Goal: Contribute content: Contribute content

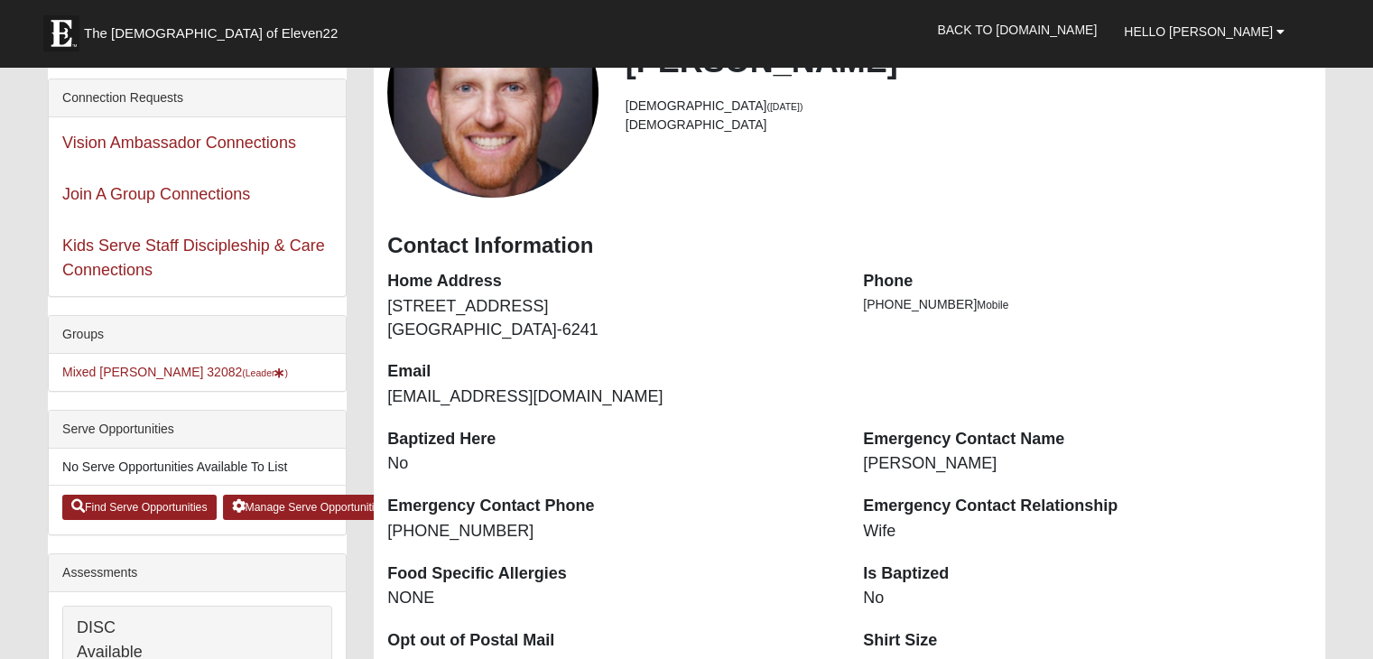
scroll to position [181, 0]
click at [150, 371] on link "Mixed Grooms 32082 (Leader )" at bounding box center [175, 372] width 226 height 14
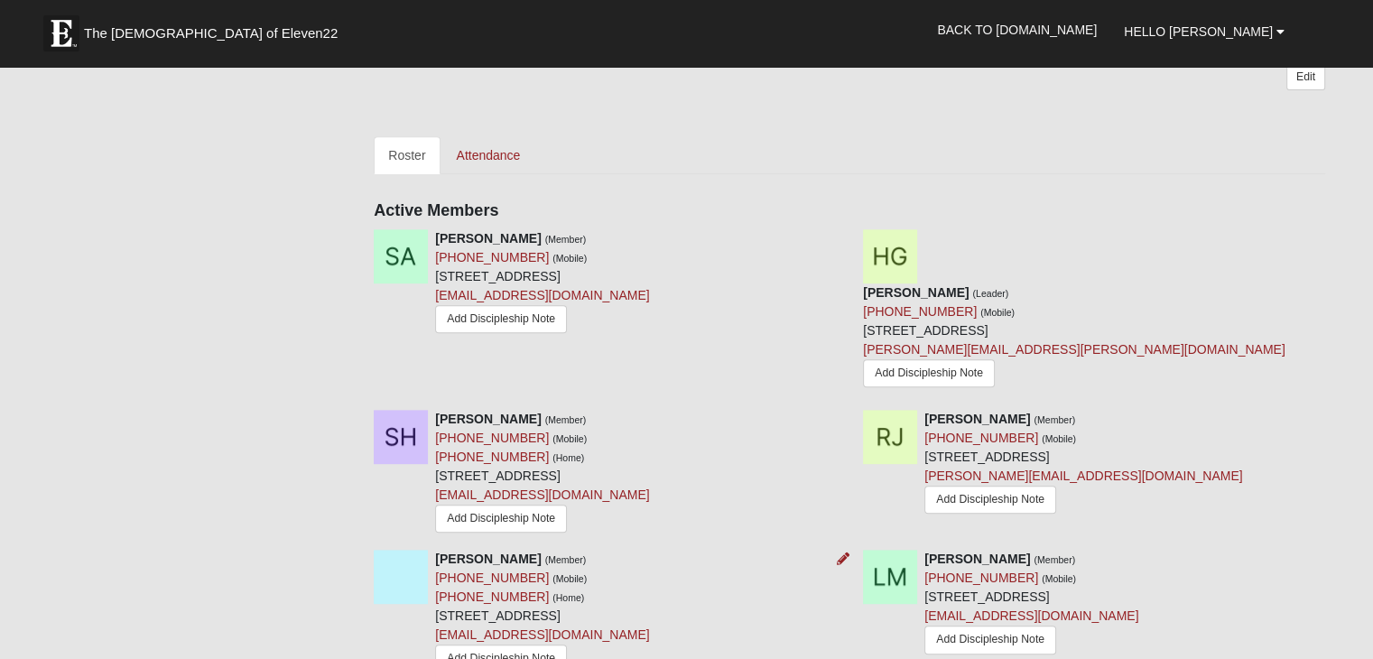
scroll to position [903, 0]
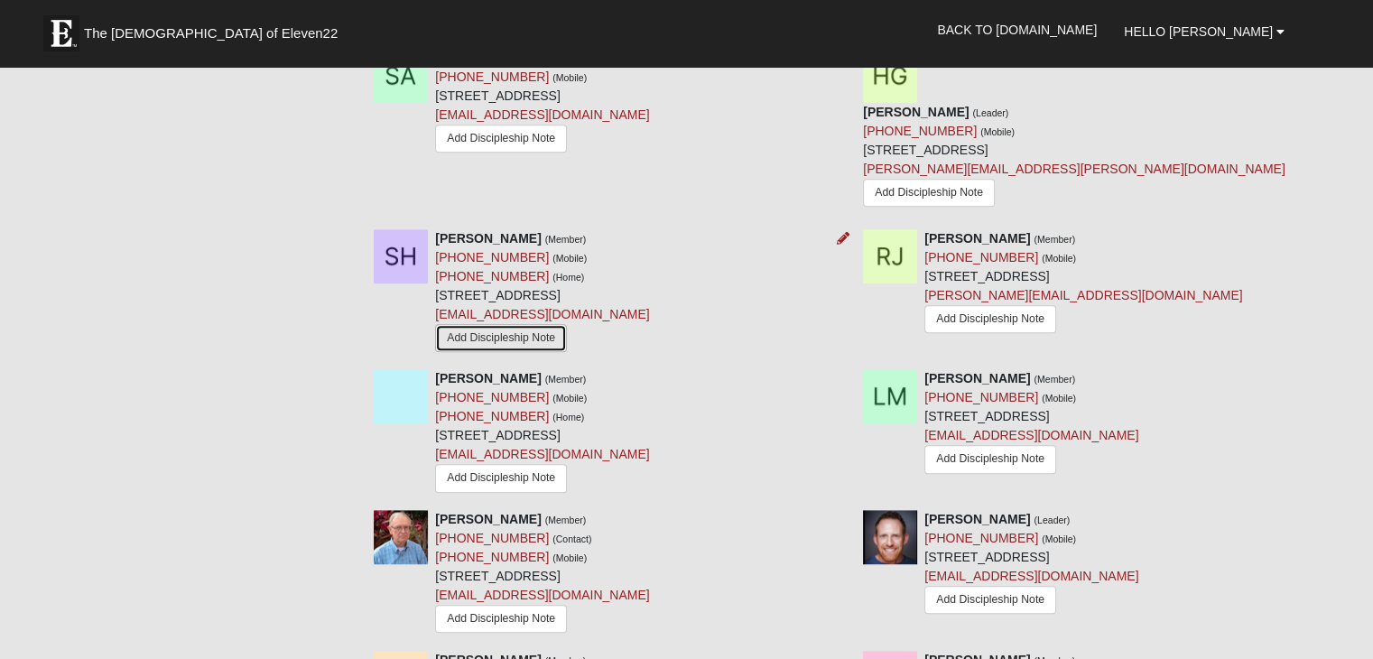
click at [535, 324] on link "Add Discipleship Note" at bounding box center [501, 338] width 132 height 28
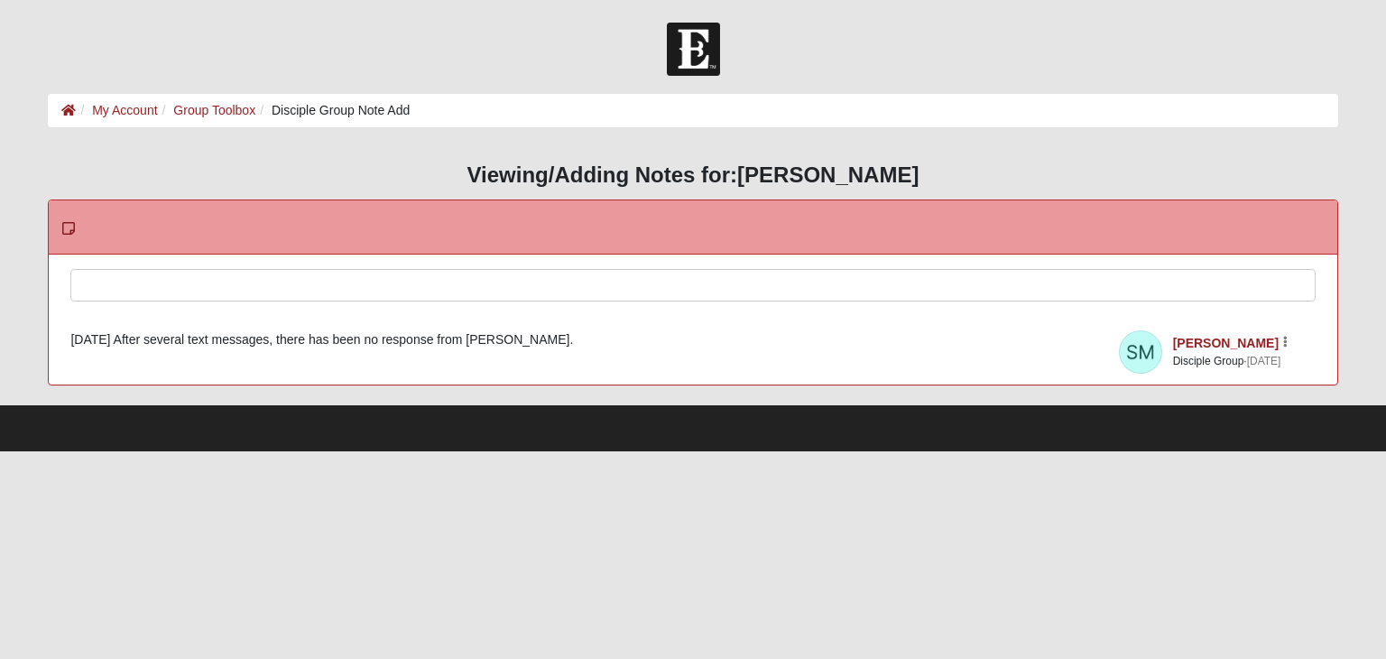
click at [251, 284] on div at bounding box center [692, 309] width 1243 height 79
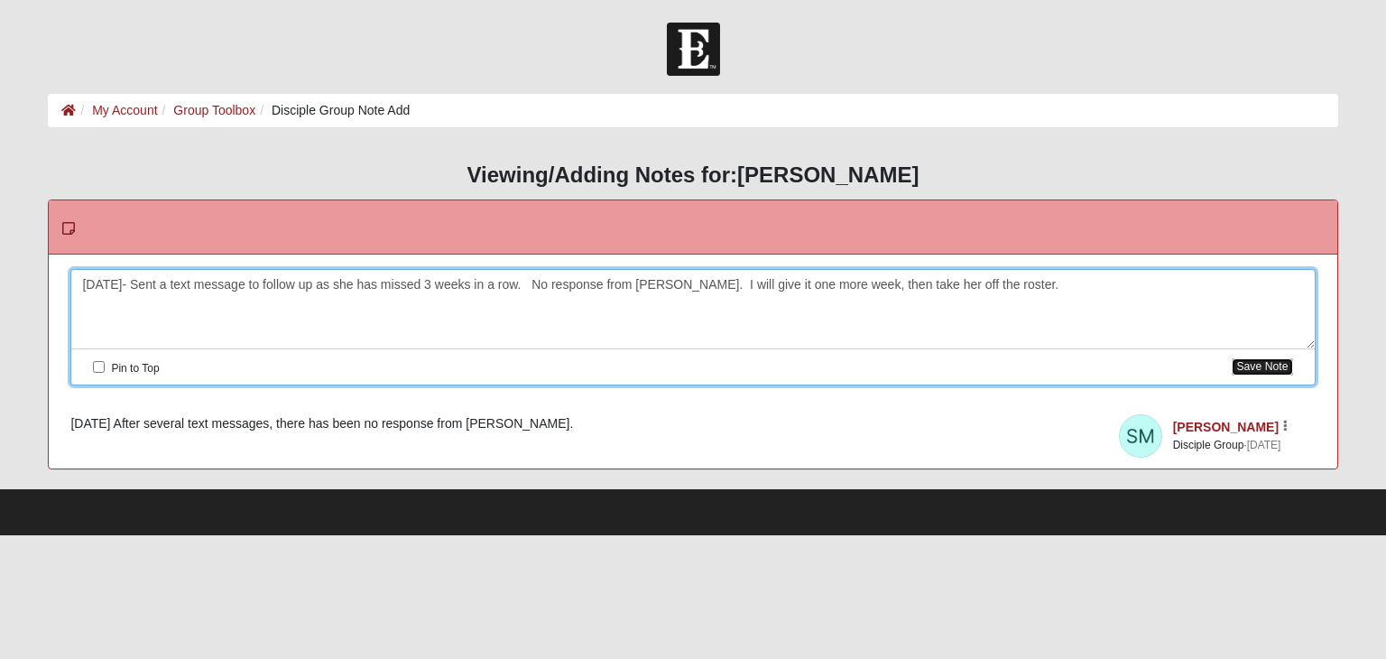
click at [1262, 367] on button "Save Note" at bounding box center [1262, 366] width 60 height 17
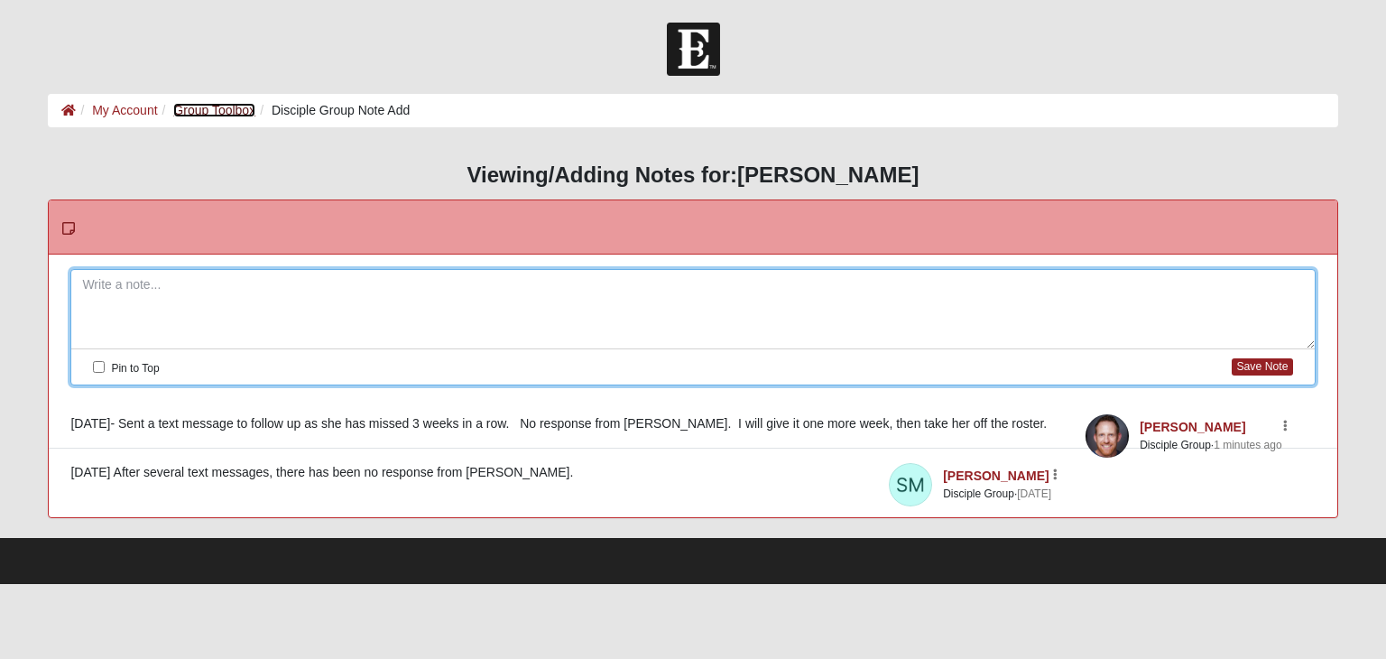
click at [224, 110] on link "Group Toolbox" at bounding box center [214, 110] width 82 height 14
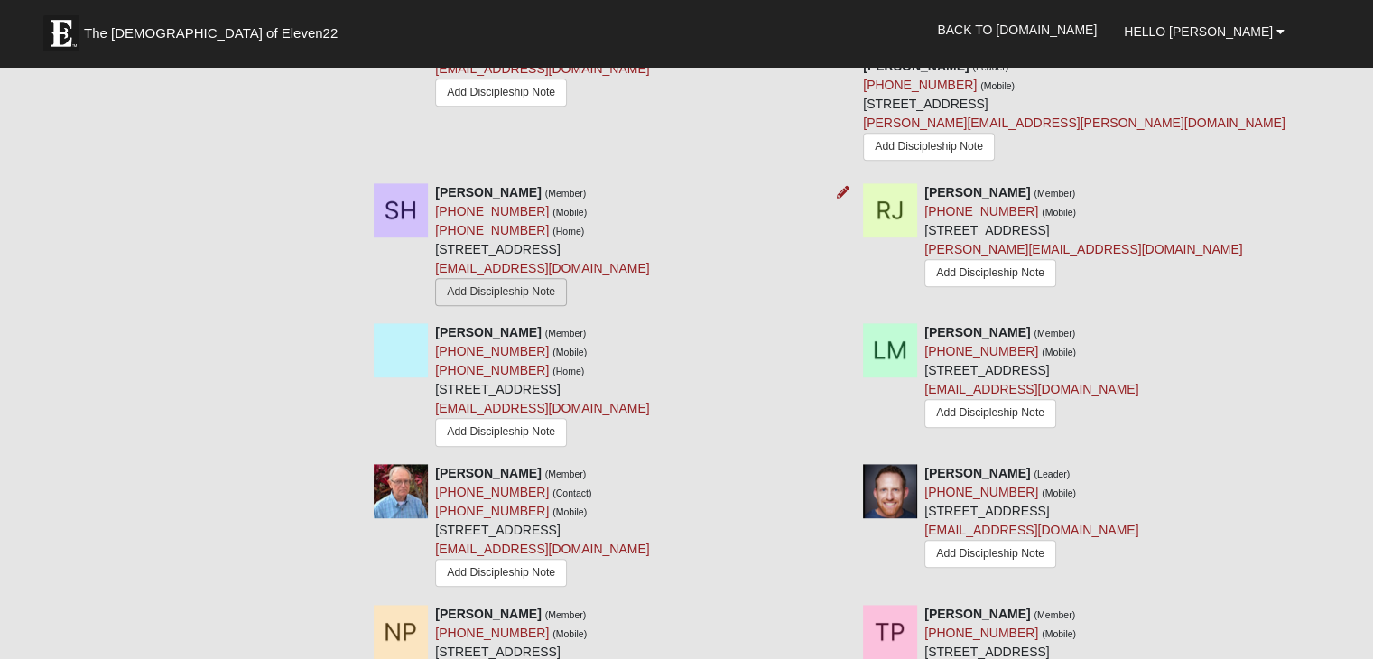
scroll to position [1173, 0]
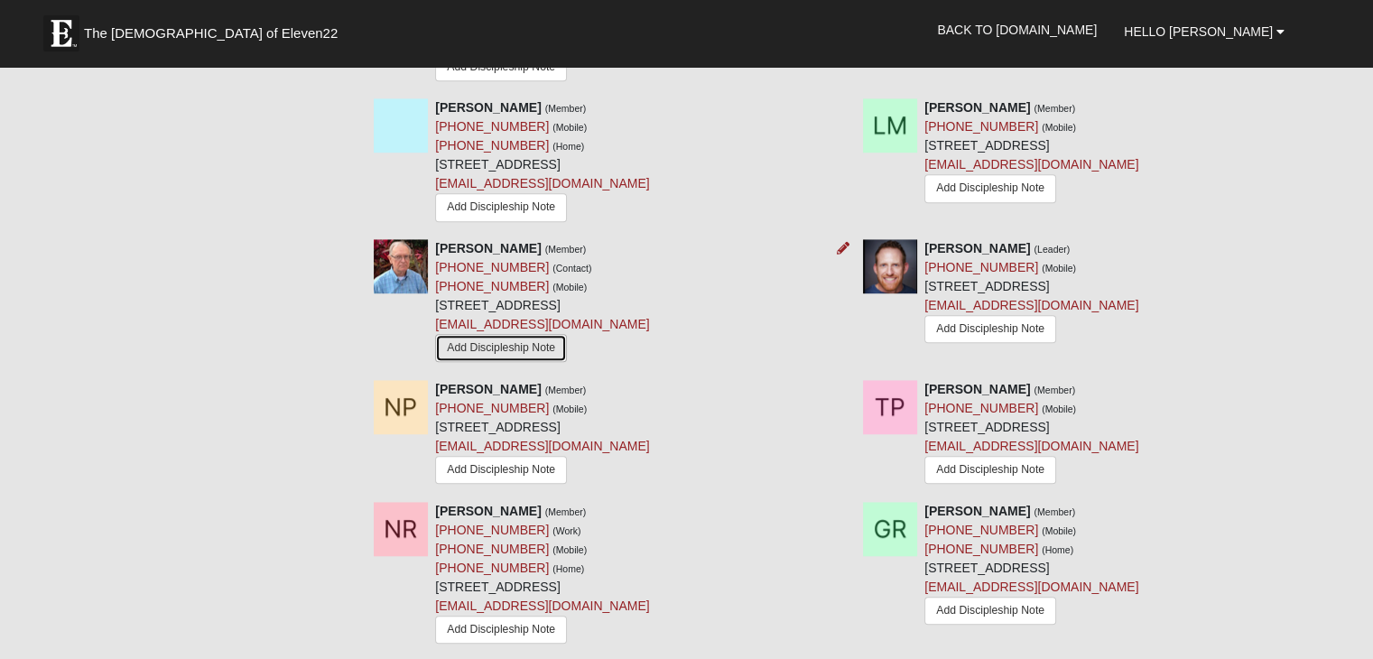
click at [517, 334] on link "Add Discipleship Note" at bounding box center [501, 348] width 132 height 28
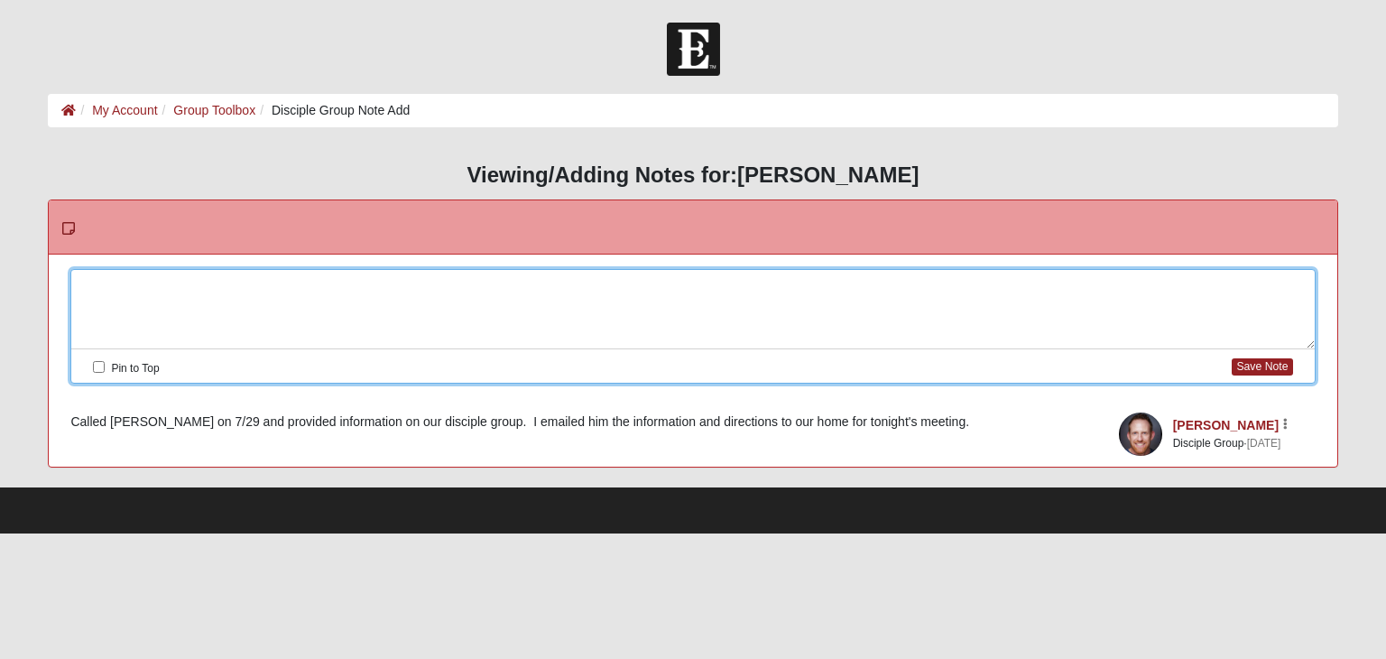
click at [248, 284] on div at bounding box center [692, 309] width 1243 height 79
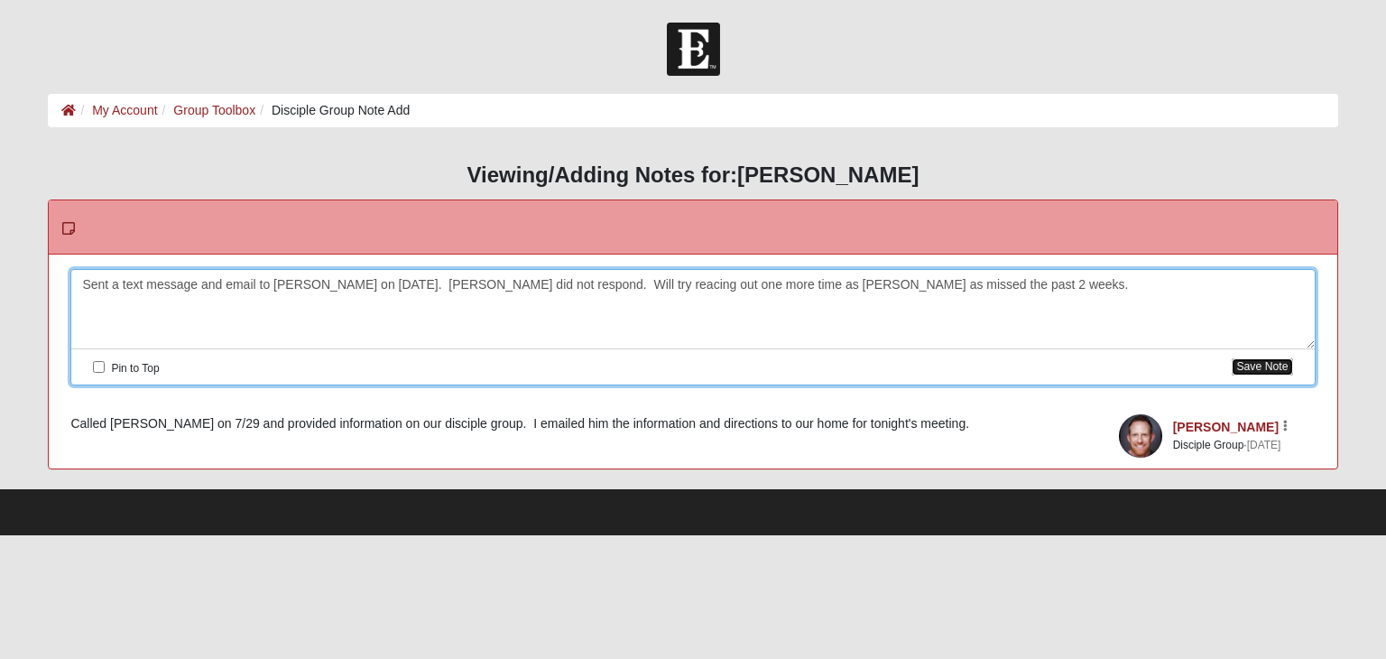
click at [1277, 361] on button "Save Note" at bounding box center [1262, 366] width 60 height 17
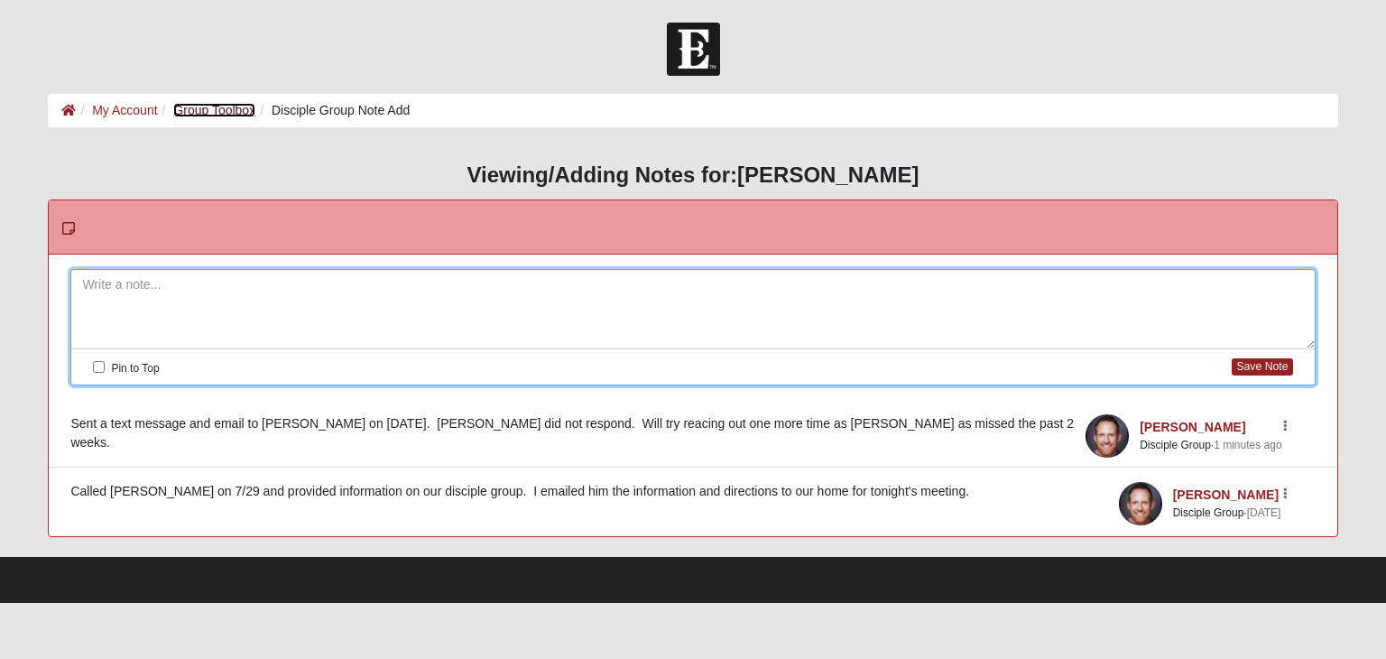
click at [193, 115] on link "Group Toolbox" at bounding box center [214, 110] width 82 height 14
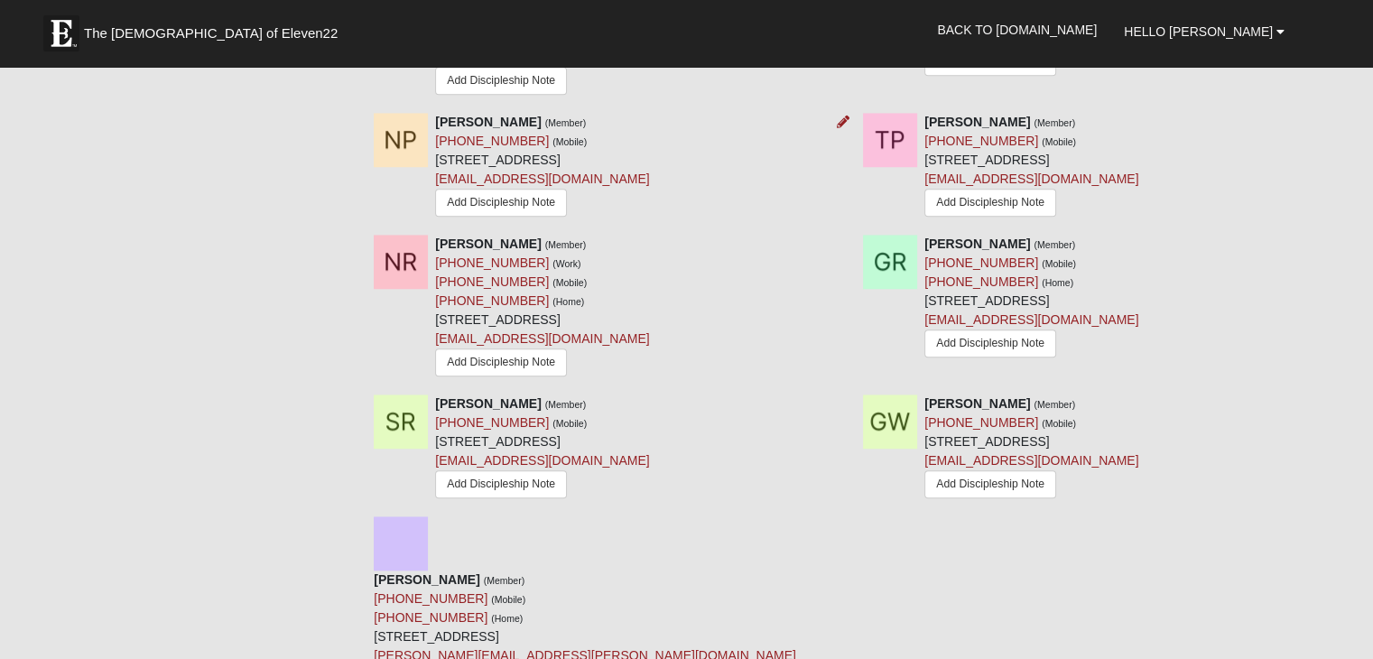
scroll to position [1444, 0]
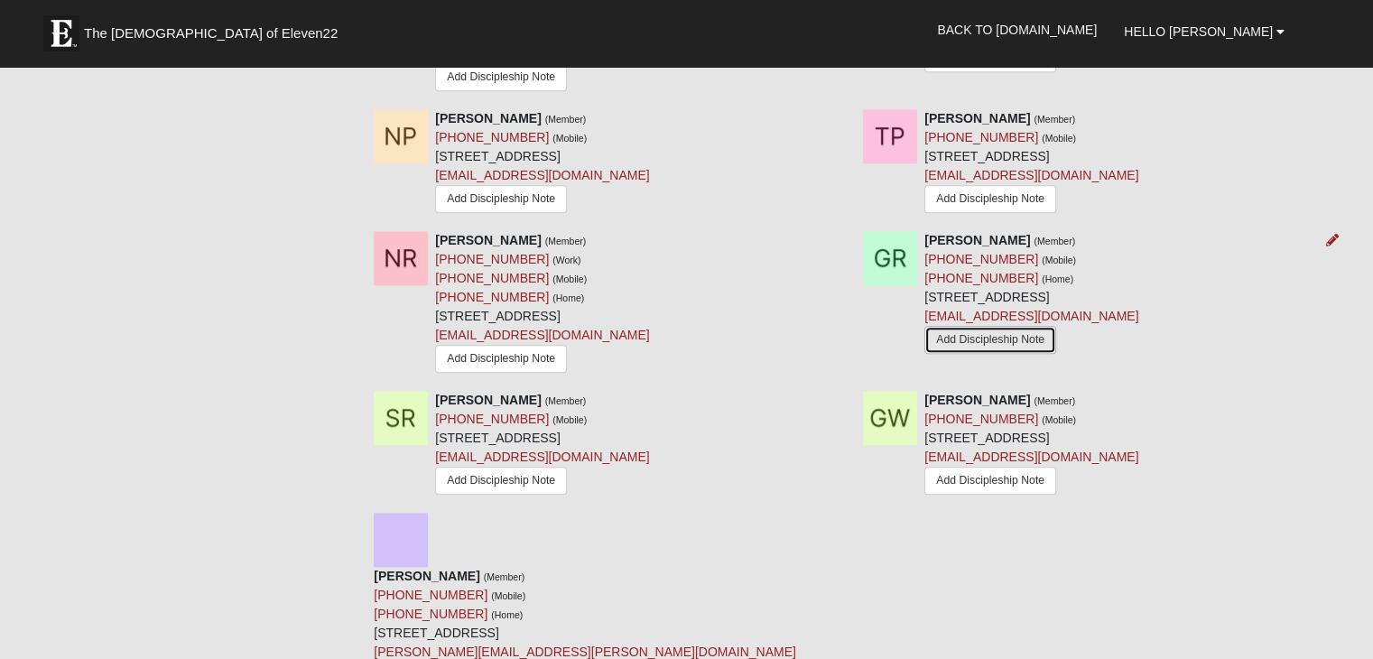
click at [986, 326] on link "Add Discipleship Note" at bounding box center [990, 340] width 132 height 28
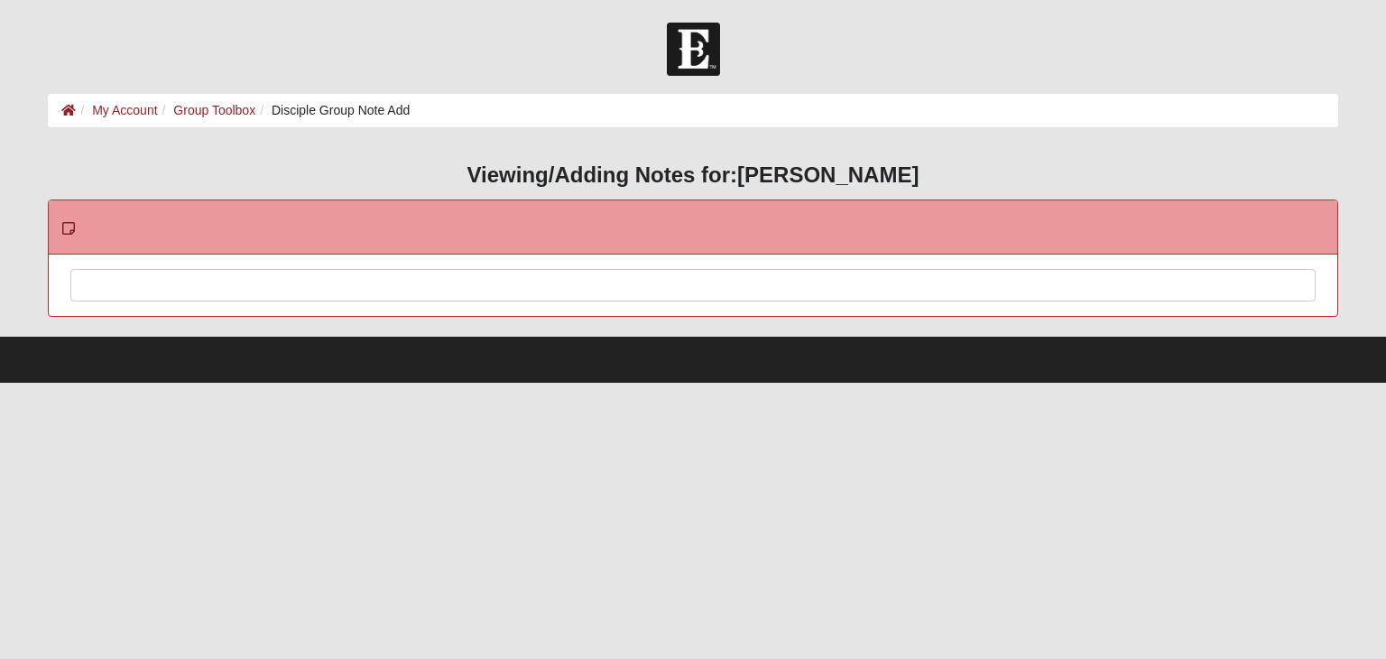
click at [252, 292] on div at bounding box center [692, 309] width 1243 height 79
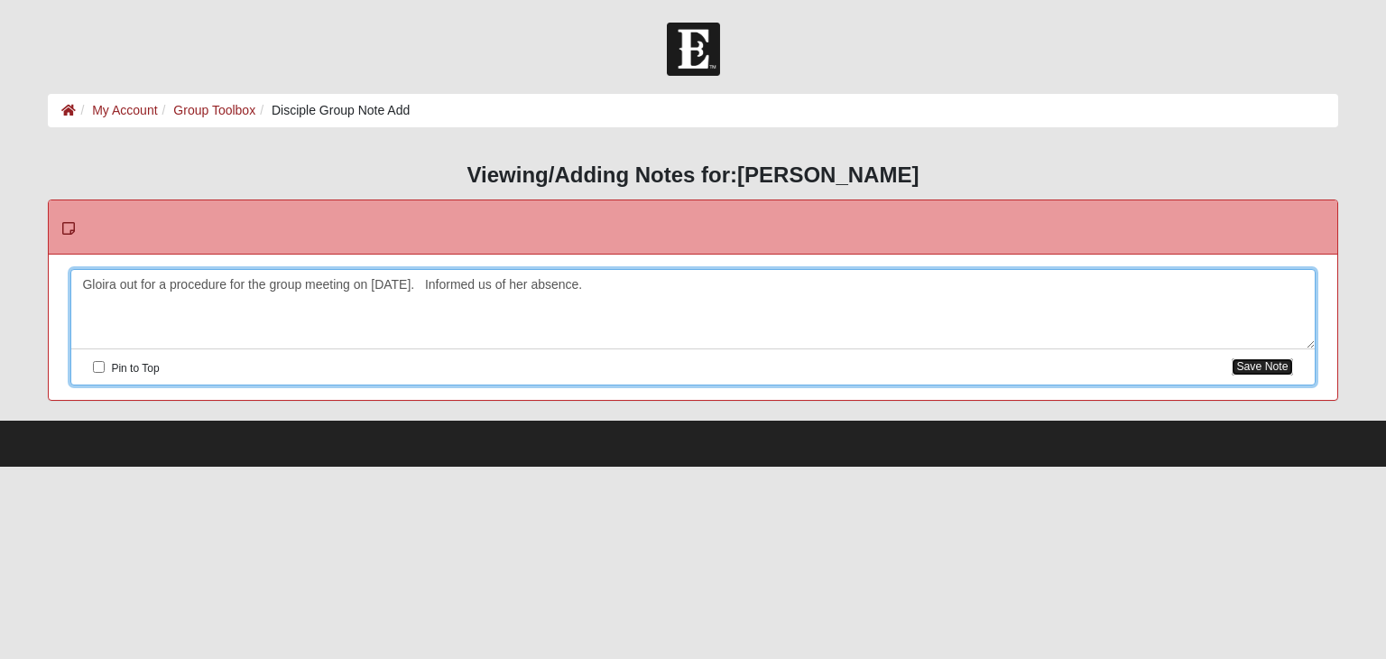
click at [1253, 366] on button "Save Note" at bounding box center [1262, 366] width 60 height 17
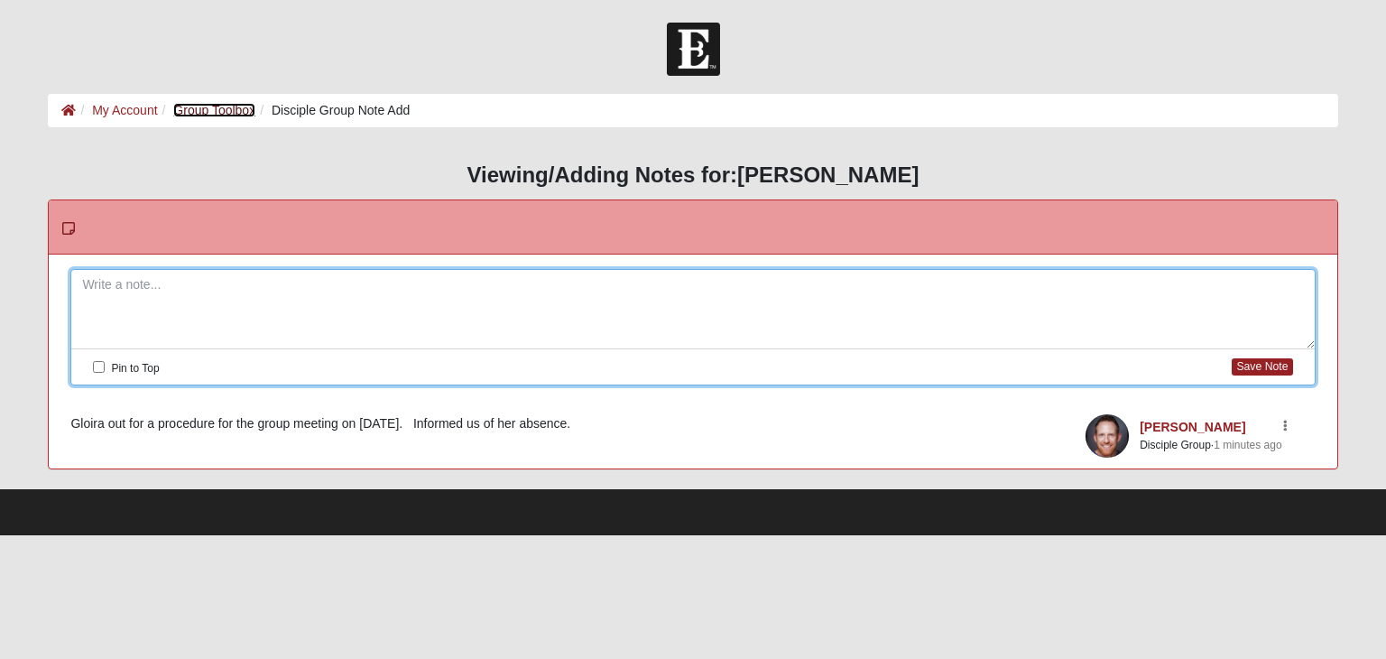
click at [199, 113] on link "Group Toolbox" at bounding box center [214, 110] width 82 height 14
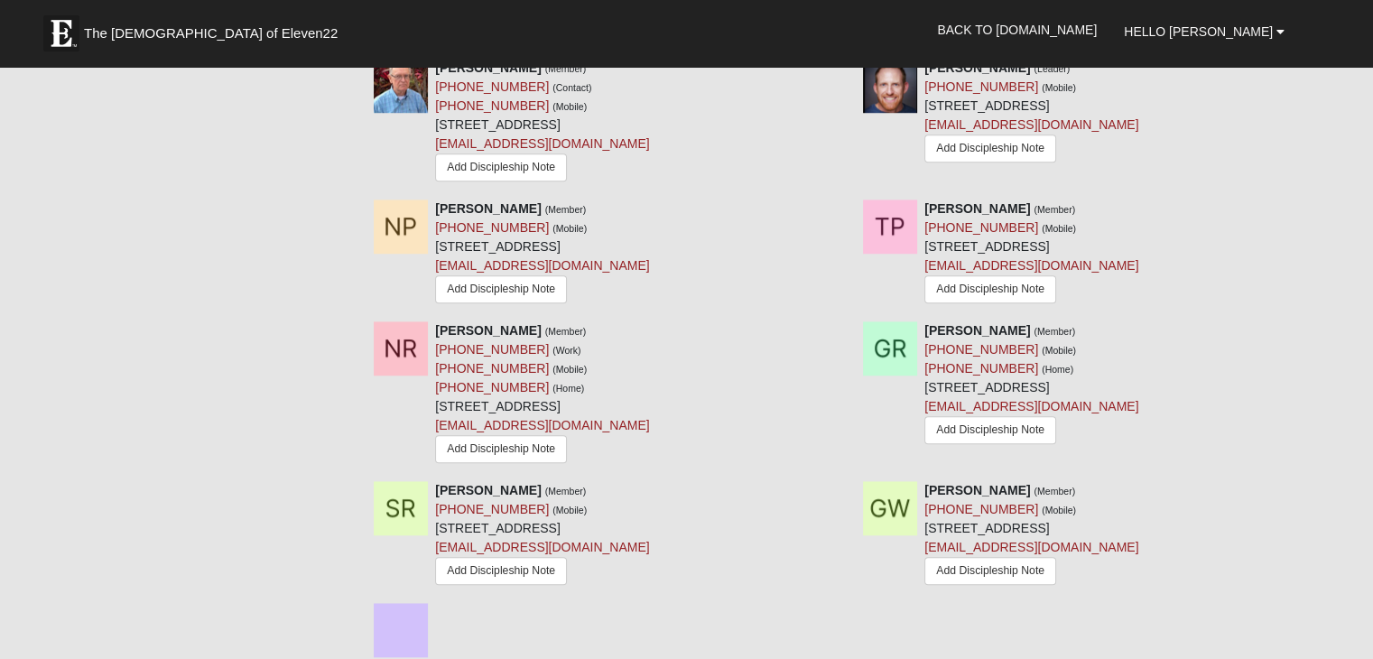
scroll to position [1444, 0]
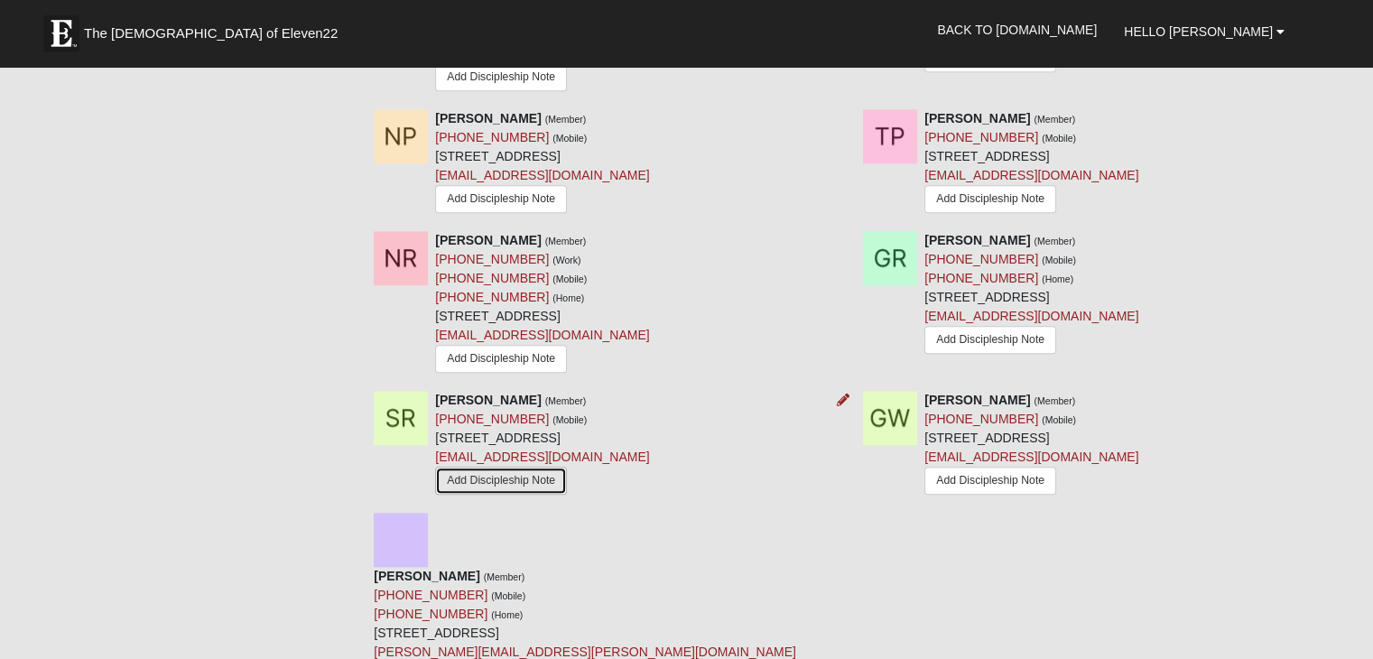
click at [523, 467] on link "Add Discipleship Note" at bounding box center [501, 481] width 132 height 28
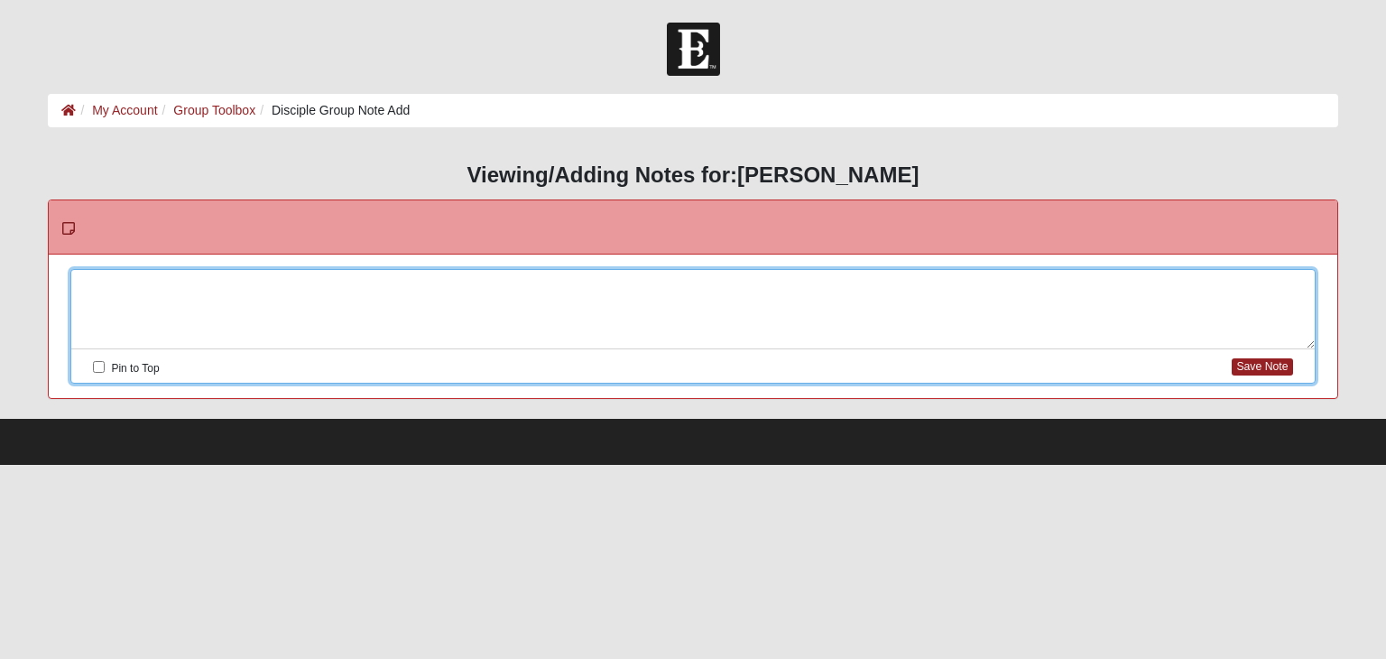
click at [303, 289] on div at bounding box center [692, 309] width 1243 height 79
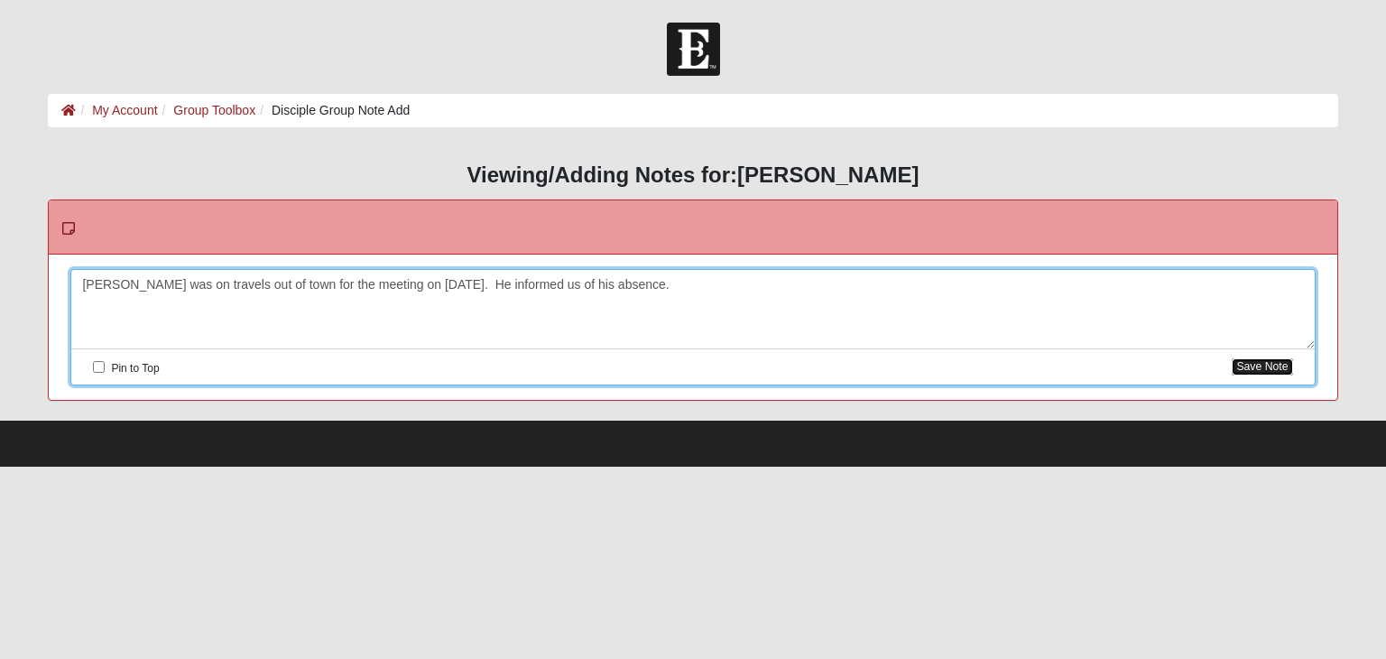
click at [1256, 361] on button "Save Note" at bounding box center [1262, 366] width 60 height 17
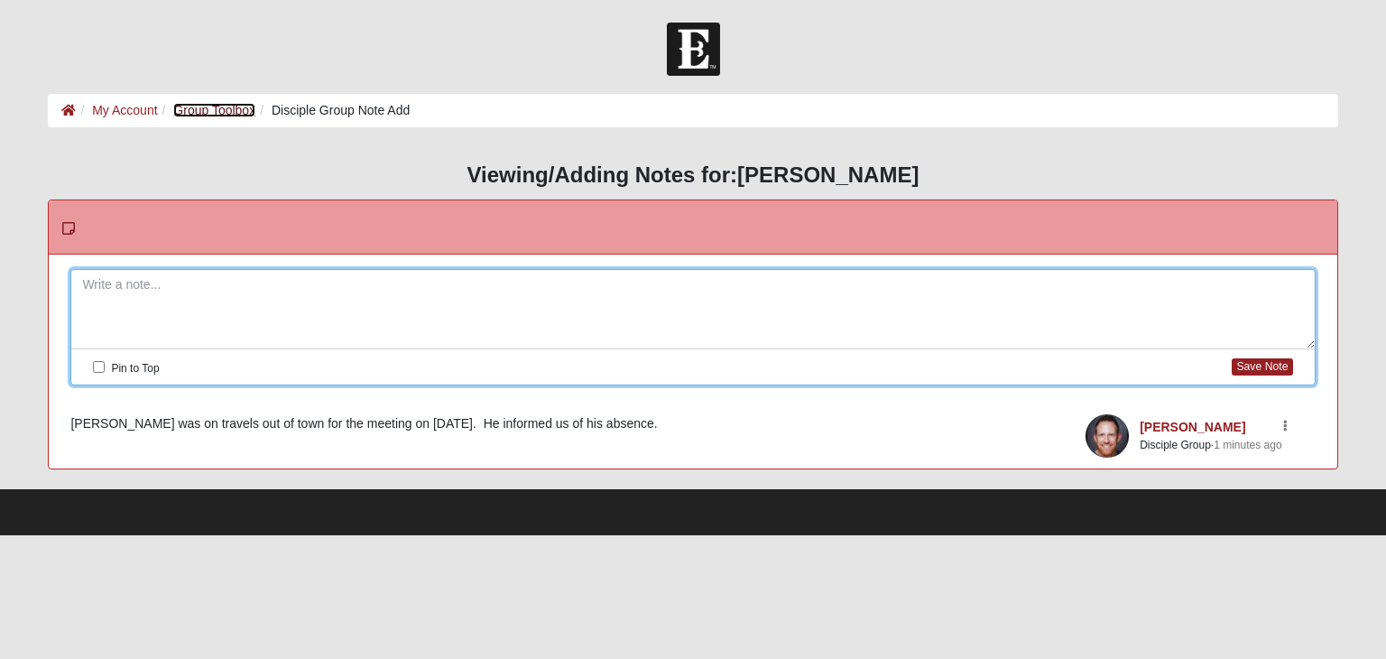
click at [231, 107] on link "Group Toolbox" at bounding box center [214, 110] width 82 height 14
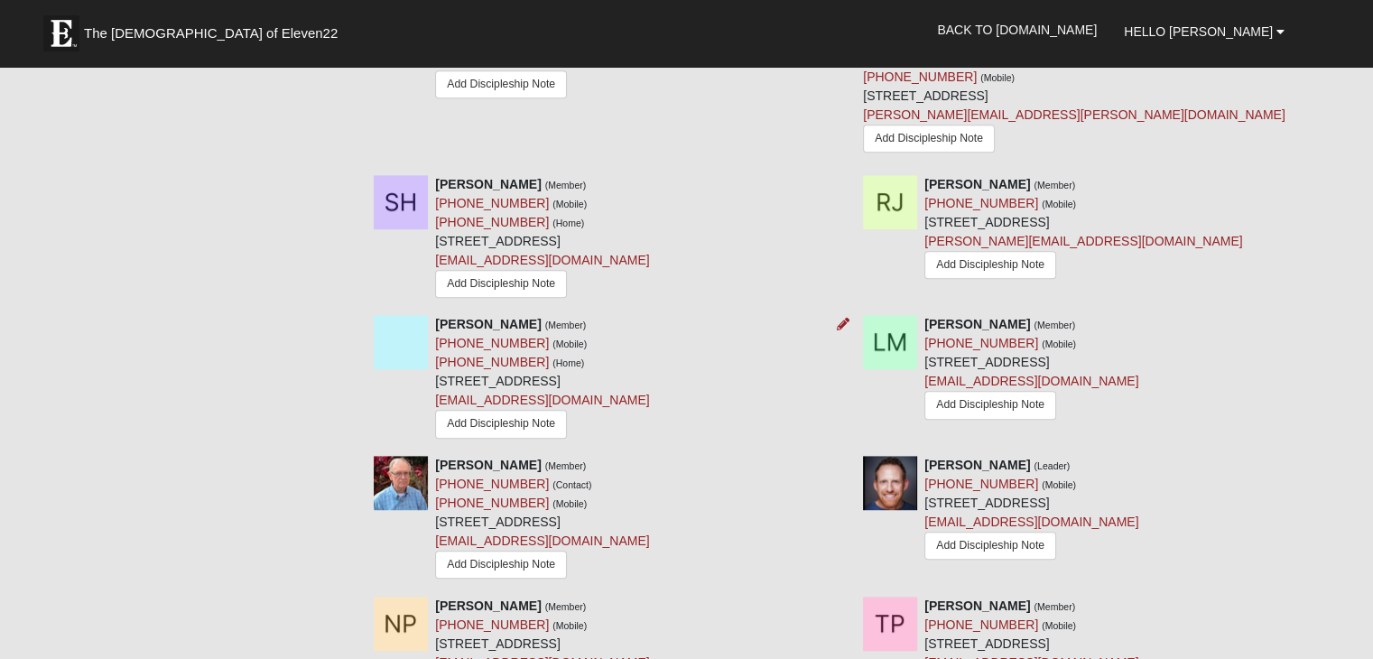
scroll to position [812, 0]
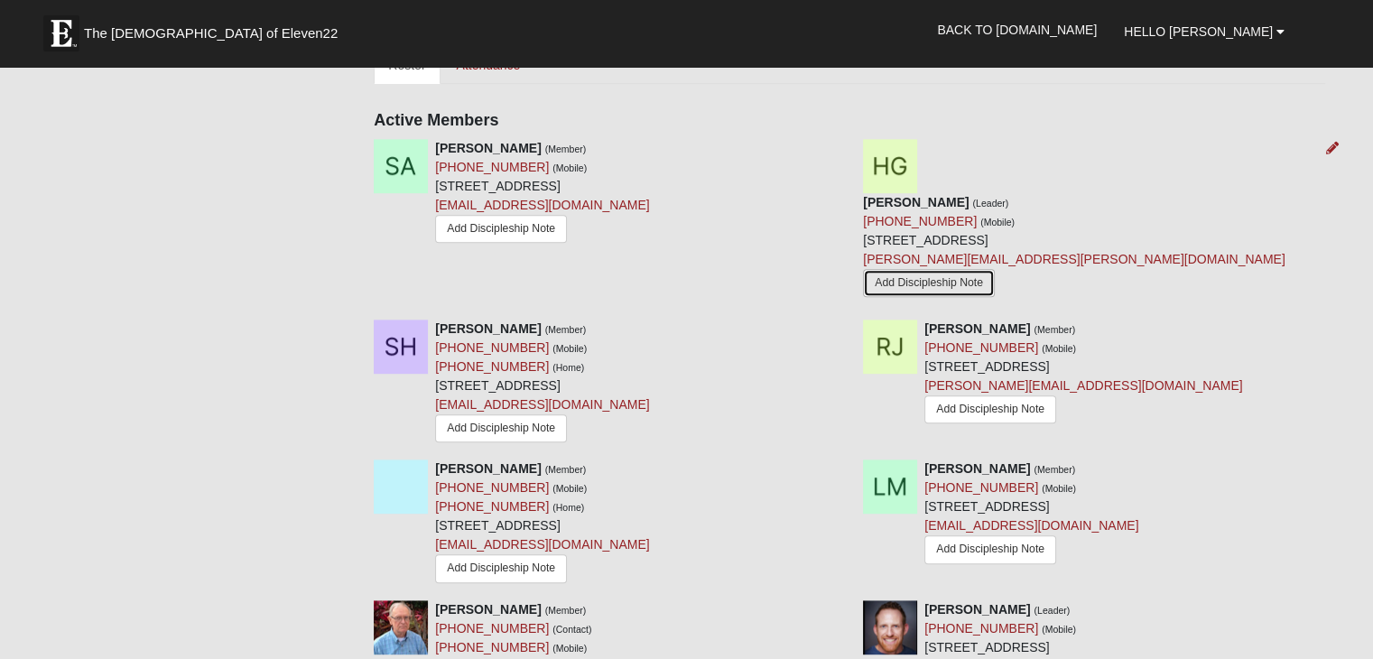
click at [969, 269] on link "Add Discipleship Note" at bounding box center [929, 283] width 132 height 28
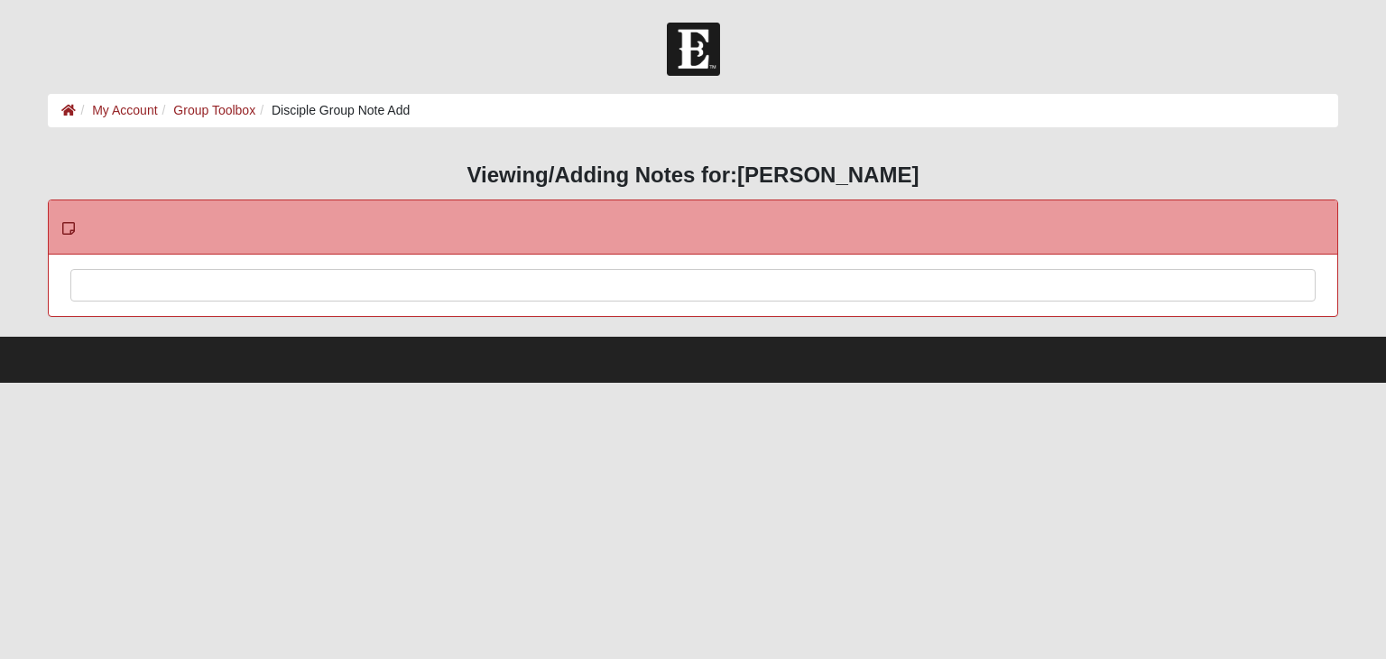
click at [375, 289] on div at bounding box center [692, 309] width 1243 height 79
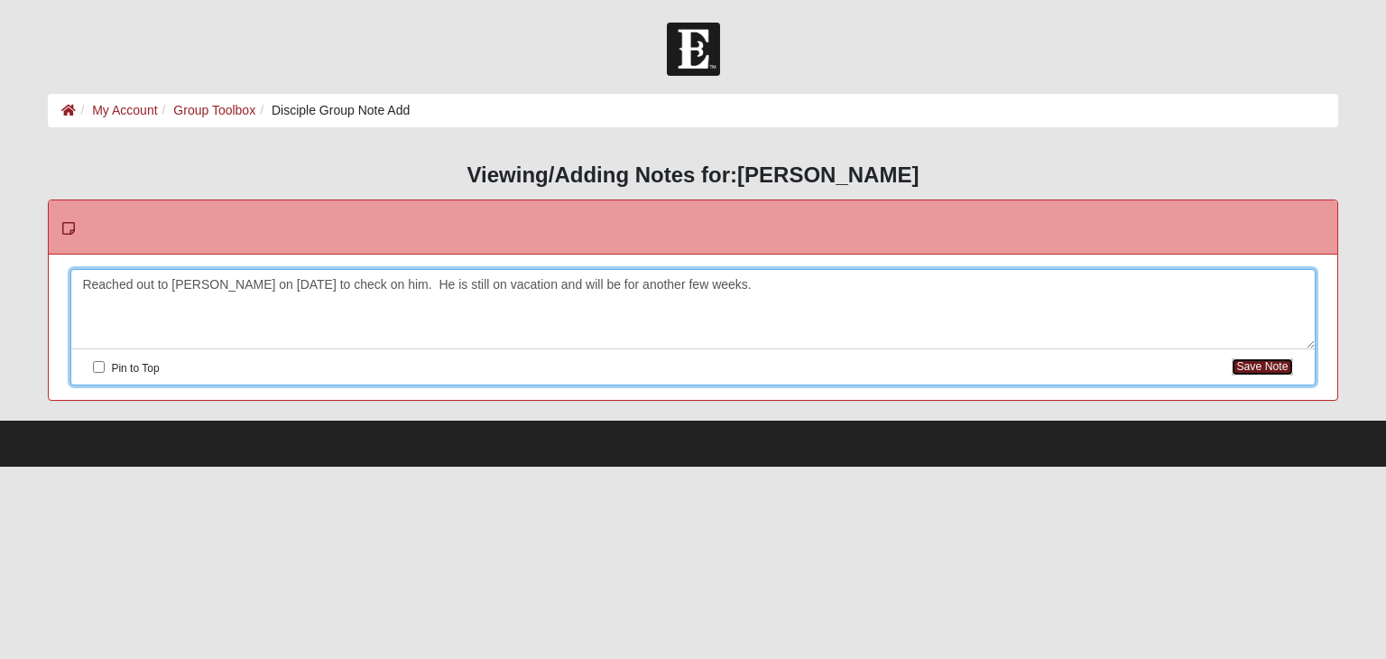
click at [1262, 366] on button "Save Note" at bounding box center [1262, 366] width 60 height 17
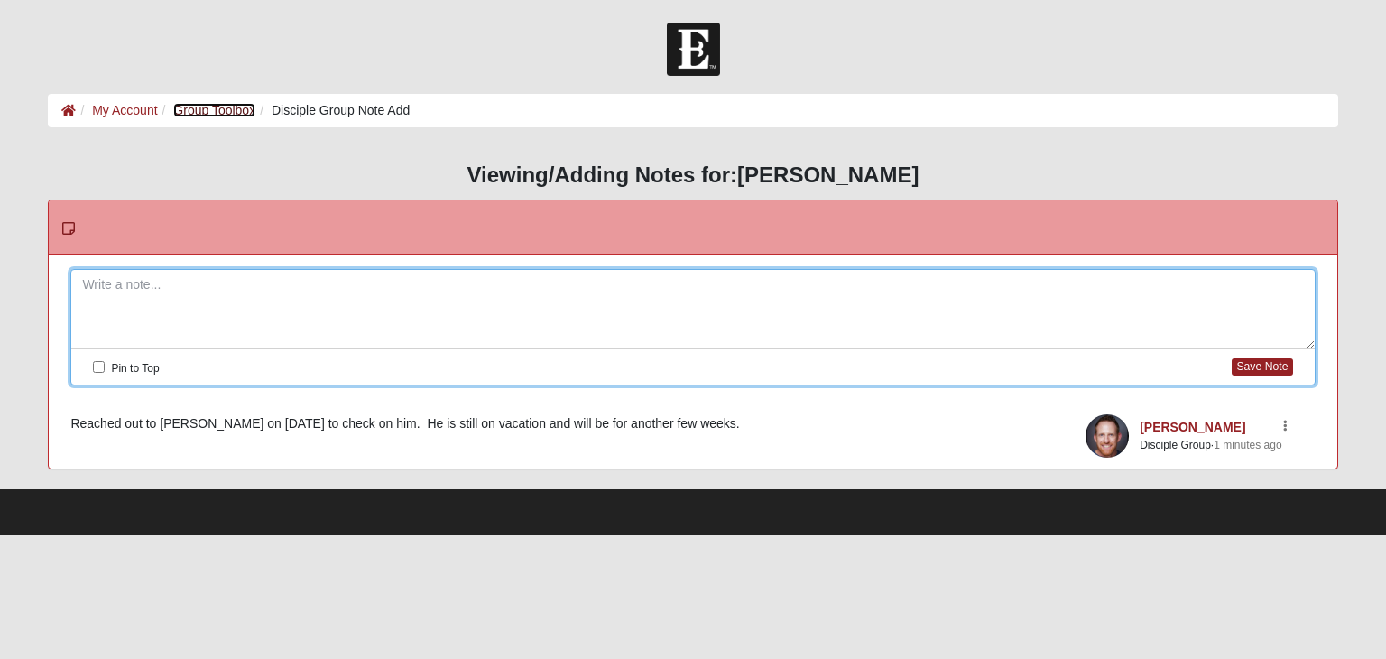
click at [218, 112] on link "Group Toolbox" at bounding box center [214, 110] width 82 height 14
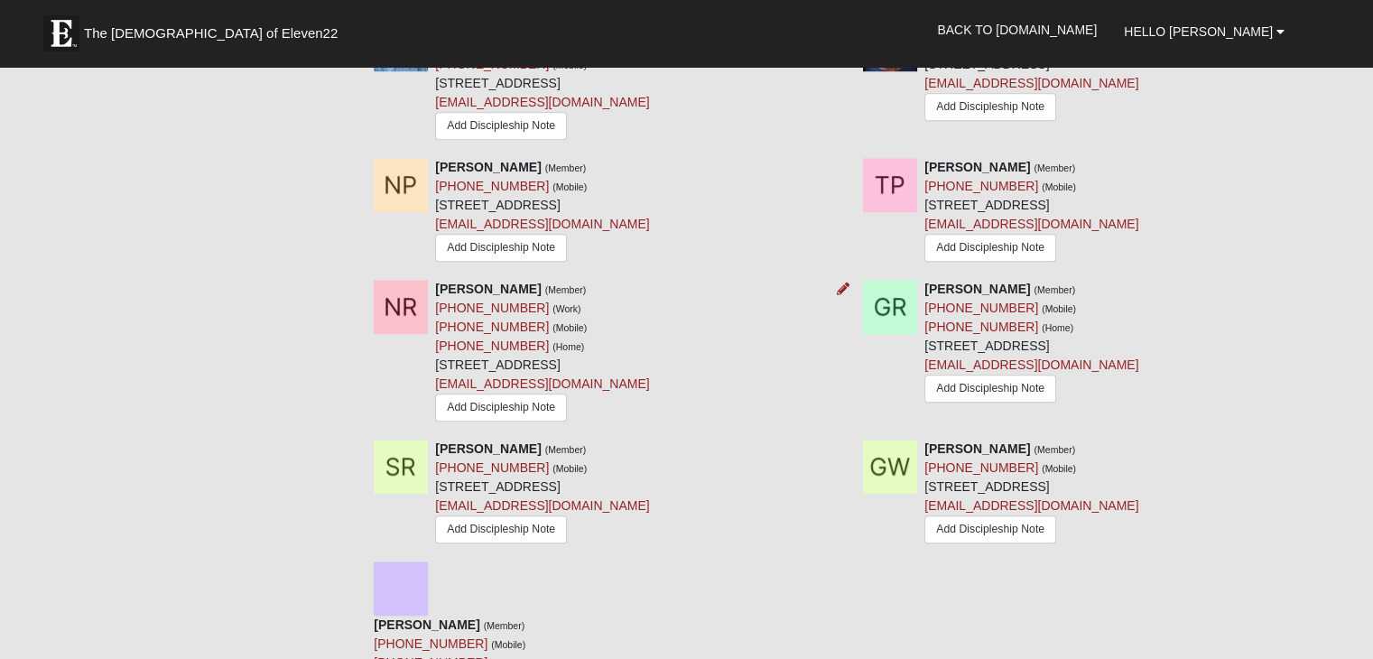
scroll to position [1354, 0]
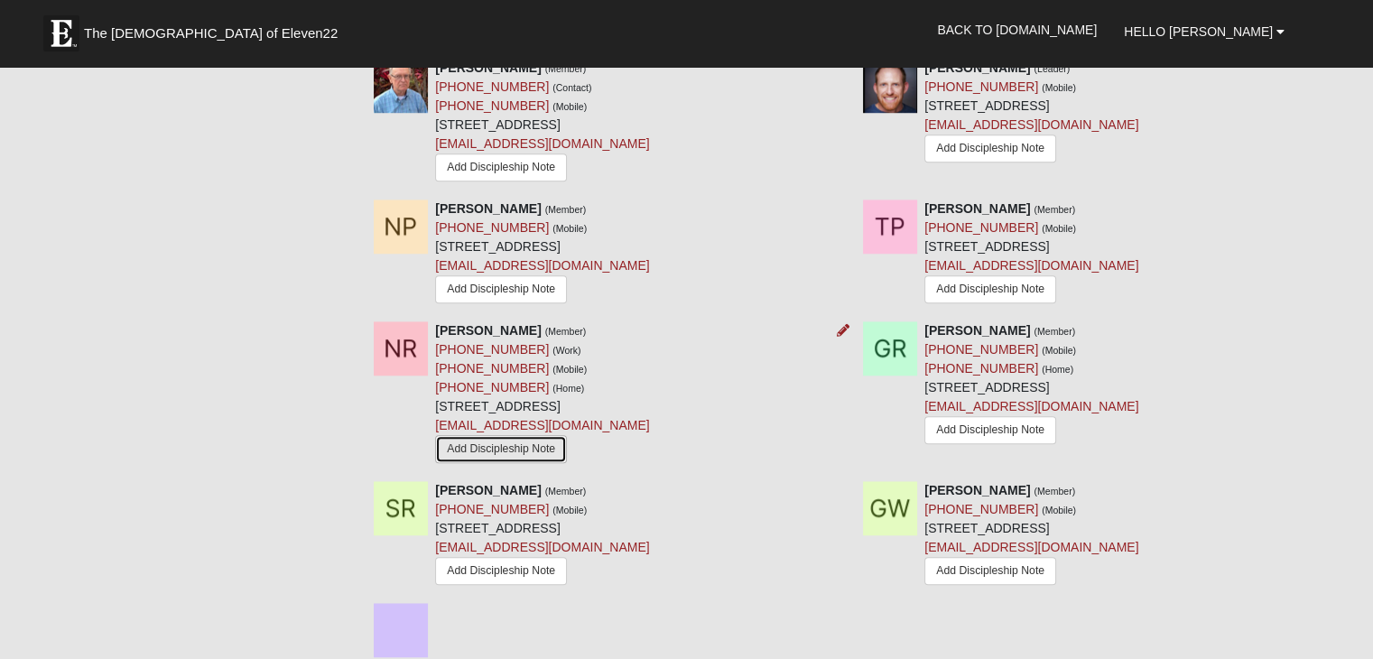
click at [478, 435] on link "Add Discipleship Note" at bounding box center [501, 449] width 132 height 28
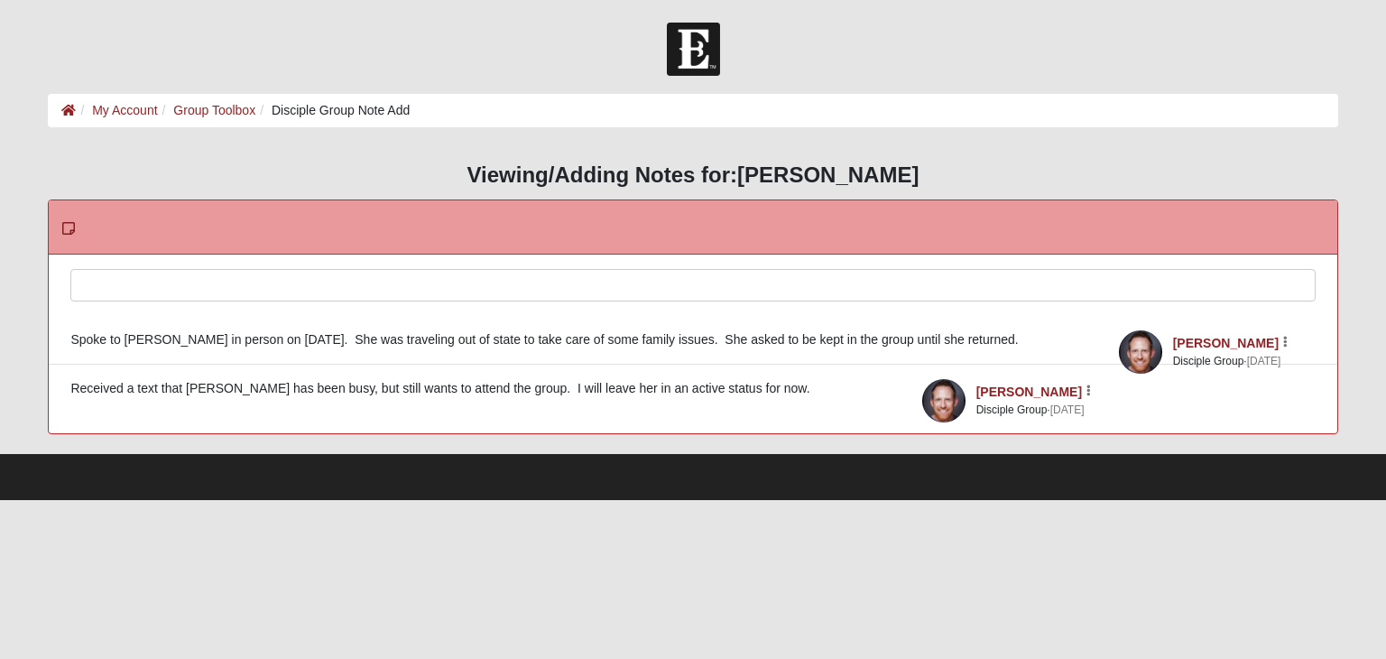
click at [136, 286] on div at bounding box center [692, 309] width 1243 height 79
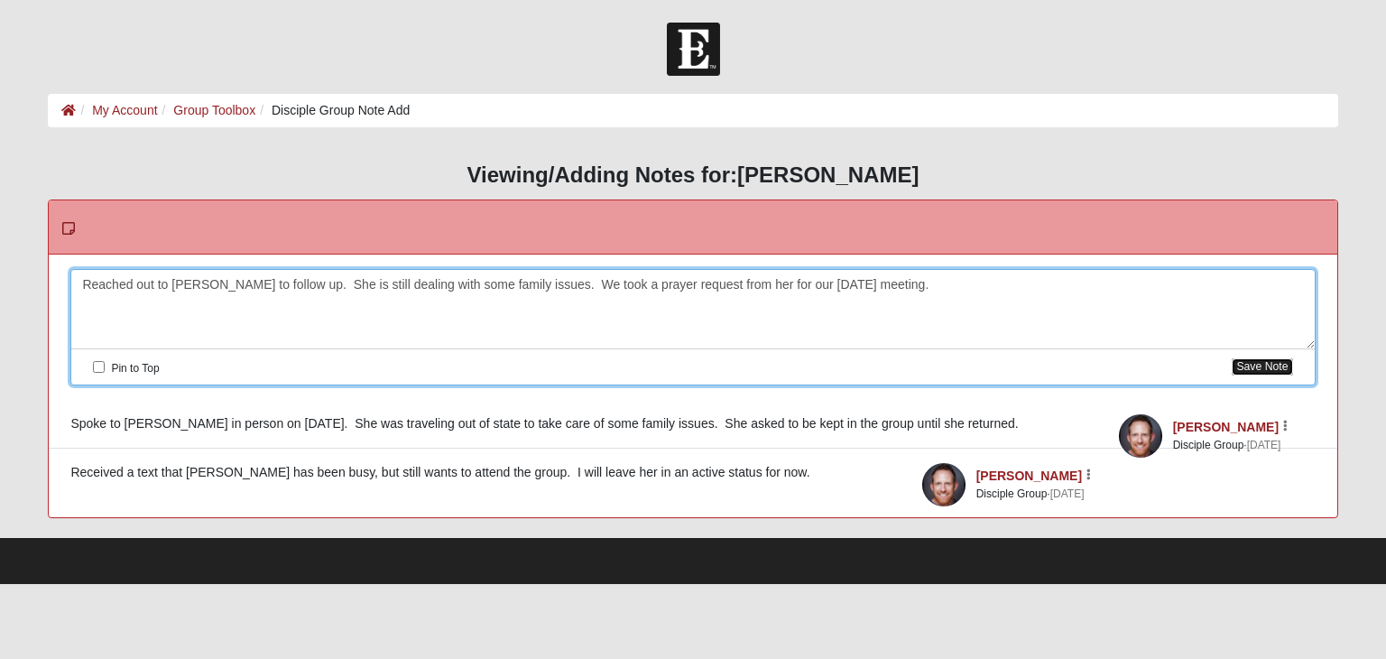
click at [1276, 366] on button "Save Note" at bounding box center [1262, 366] width 60 height 17
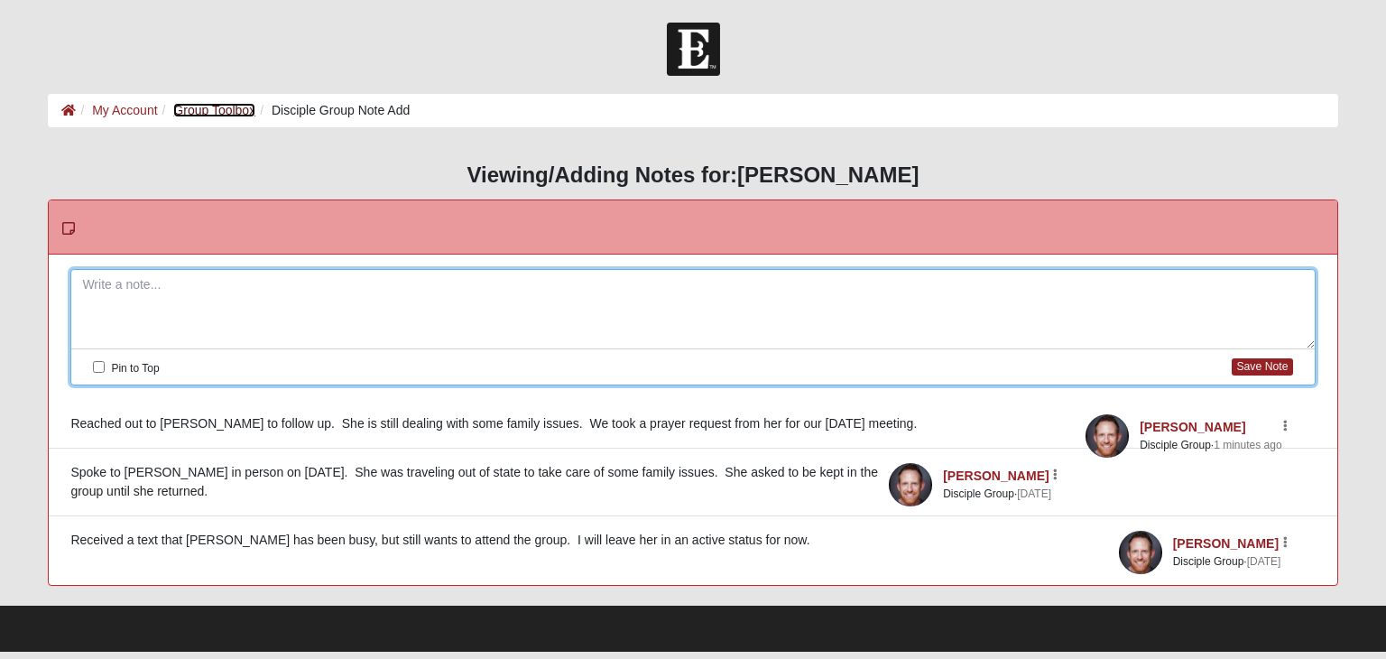
click at [191, 109] on link "Group Toolbox" at bounding box center [214, 110] width 82 height 14
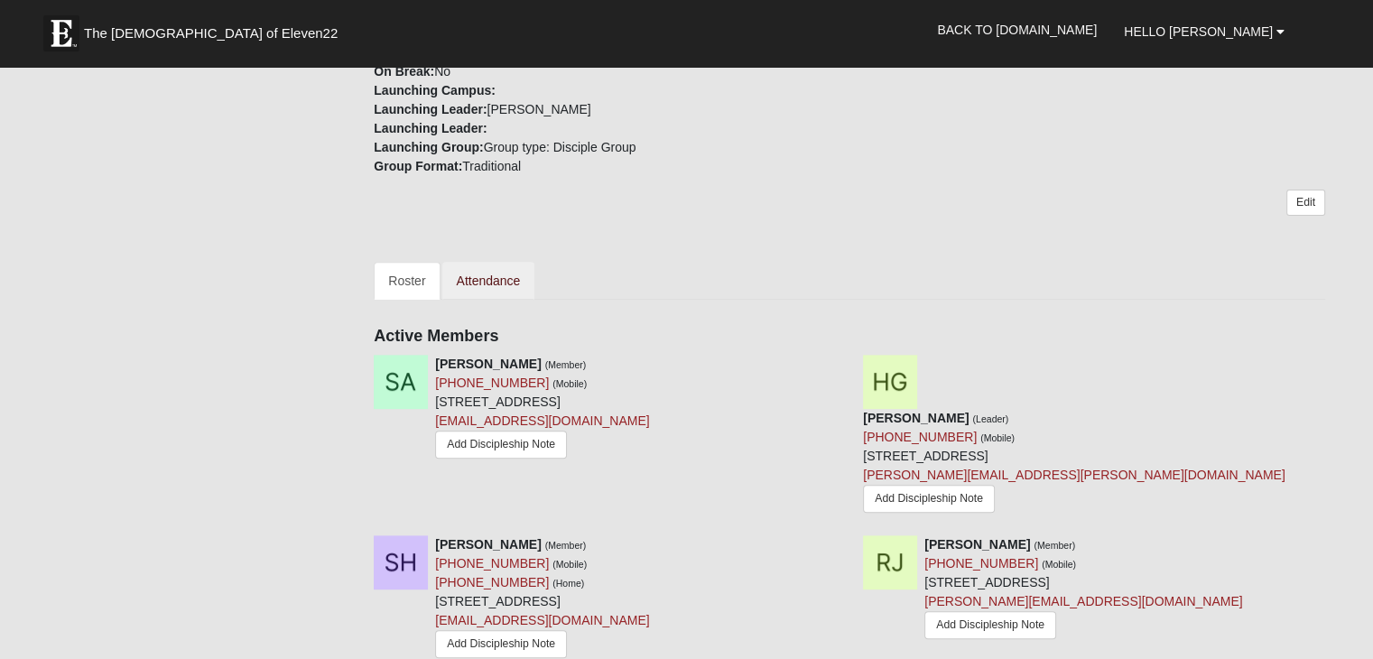
scroll to position [812, 0]
